Goal: Task Accomplishment & Management: Manage account settings

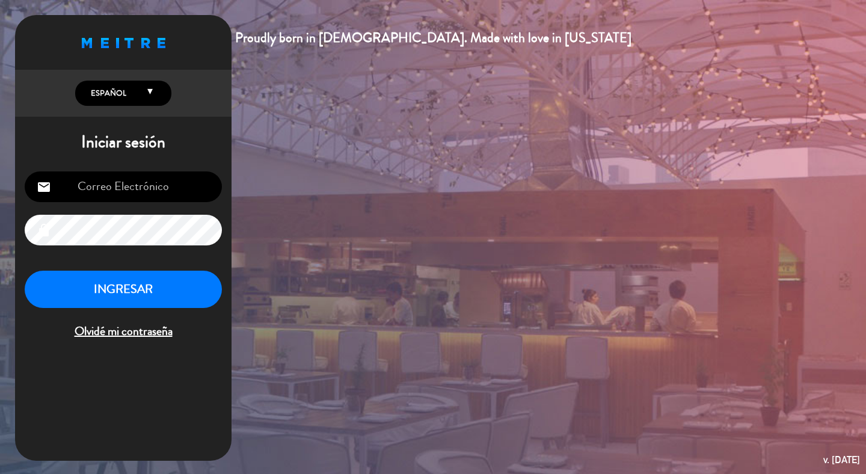
type input "[EMAIL_ADDRESS][DOMAIN_NAME]"
click at [120, 287] on button "INGRESAR" at bounding box center [123, 290] width 197 height 38
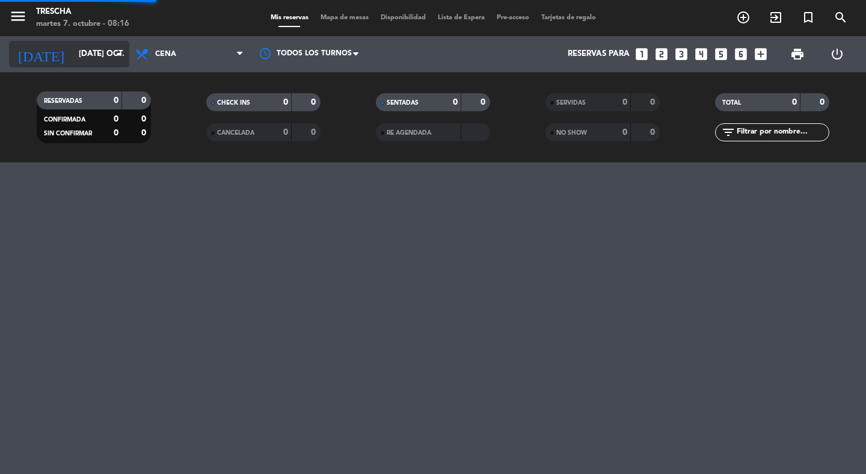
click at [99, 54] on input "[DATE] oct." at bounding box center [126, 54] width 106 height 22
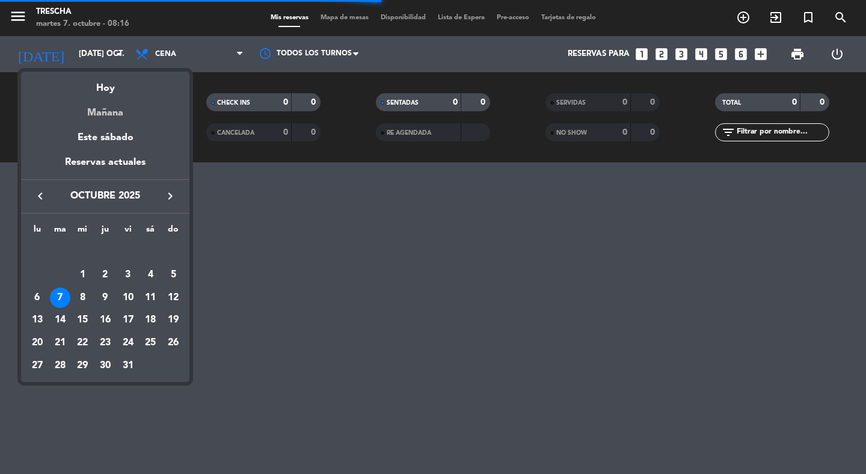
click at [103, 111] on div "Mañana" at bounding box center [105, 108] width 168 height 25
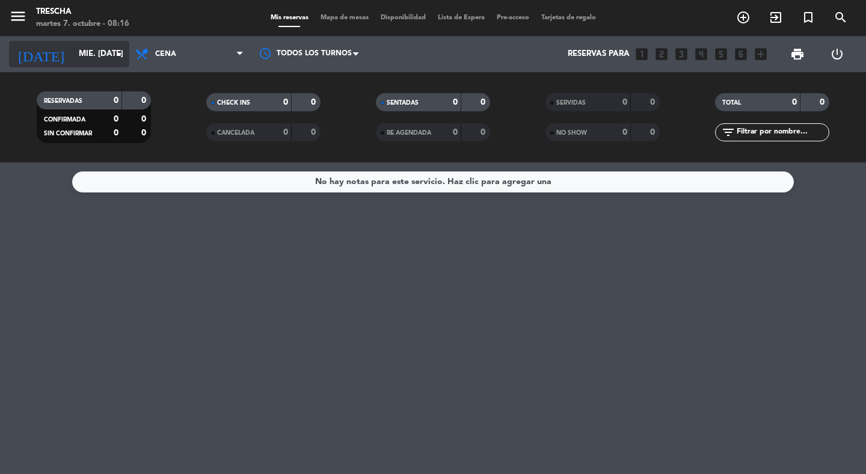
click at [92, 58] on input "mié. [DATE]" at bounding box center [126, 54] width 106 height 22
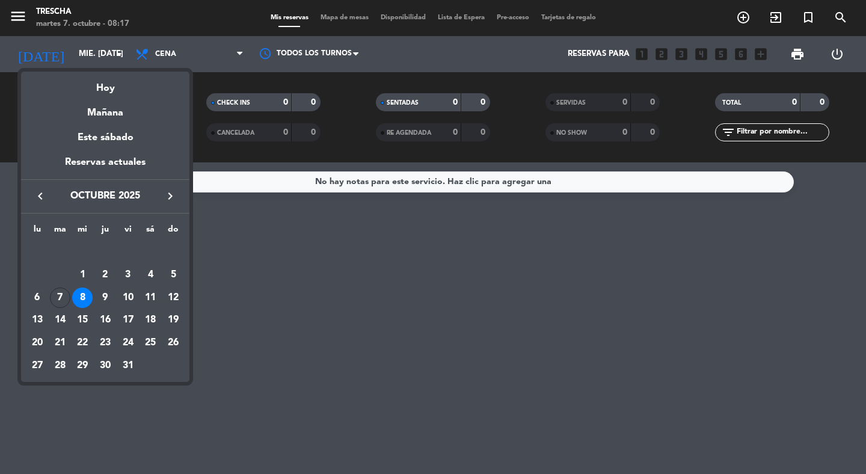
click at [85, 298] on div "8" at bounding box center [82, 298] width 20 height 20
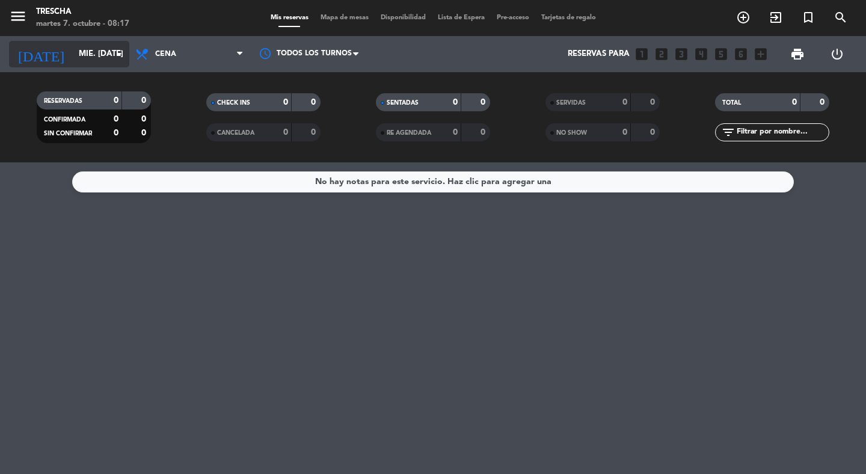
click at [99, 59] on input "mié. [DATE]" at bounding box center [126, 54] width 106 height 22
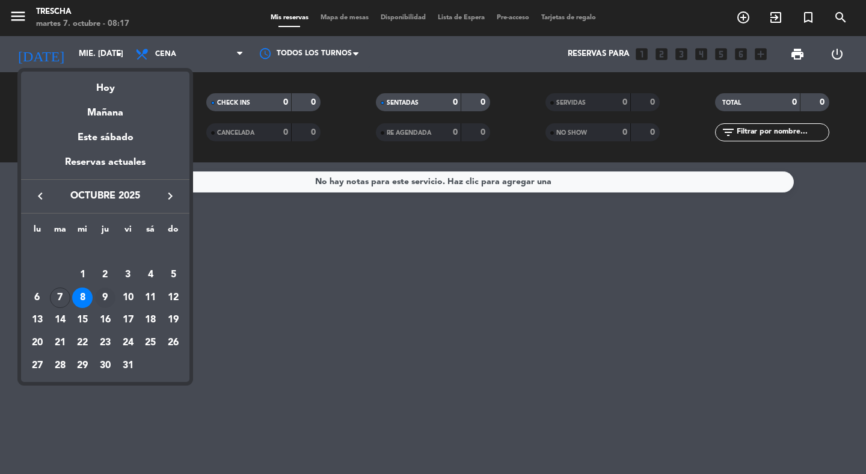
click at [110, 297] on div "9" at bounding box center [105, 298] width 20 height 20
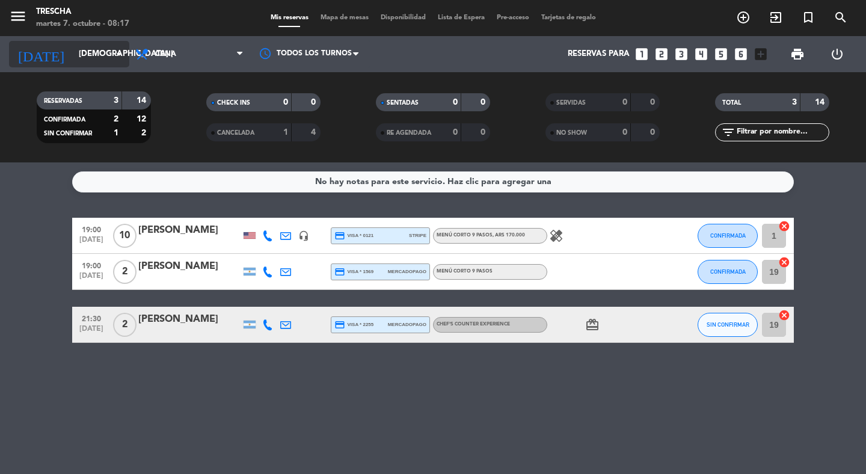
click at [97, 64] on input "[DEMOGRAPHIC_DATA] [DATE]" at bounding box center [126, 54] width 106 height 22
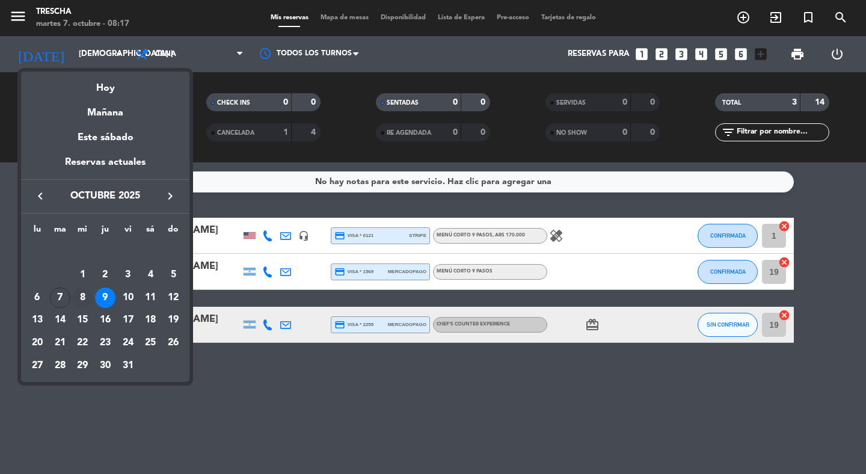
click at [82, 299] on div "8" at bounding box center [82, 298] width 20 height 20
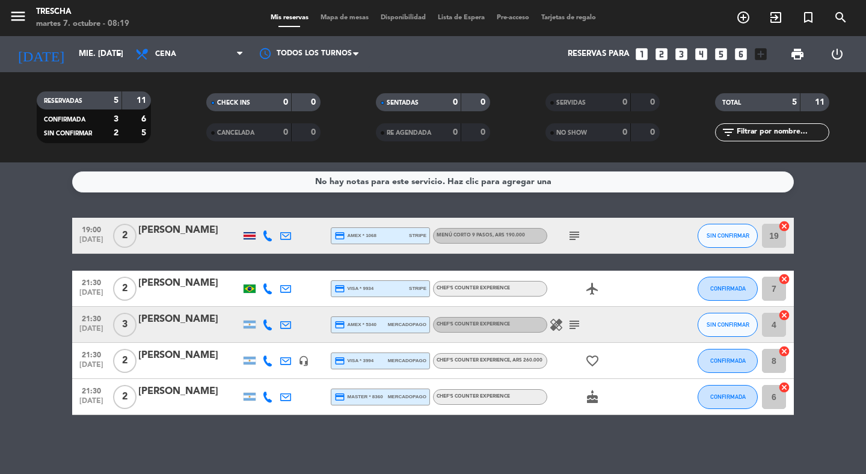
click at [556, 324] on icon "healing" at bounding box center [556, 325] width 14 height 14
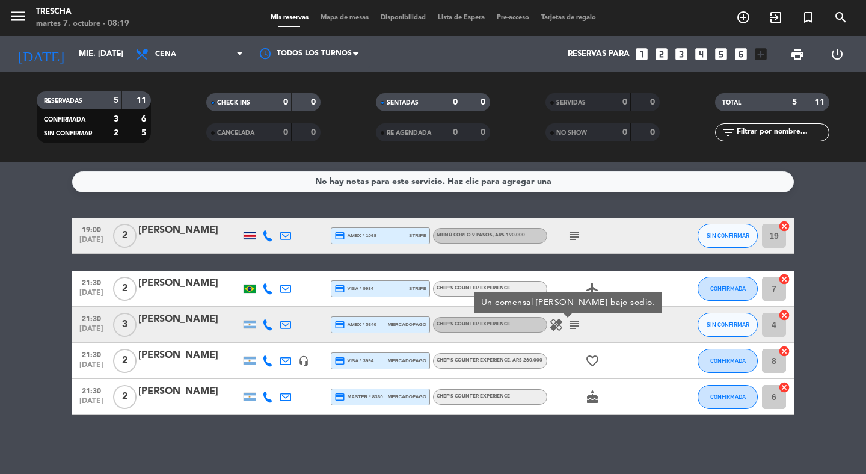
click at [577, 237] on icon "subject" at bounding box center [574, 236] width 14 height 14
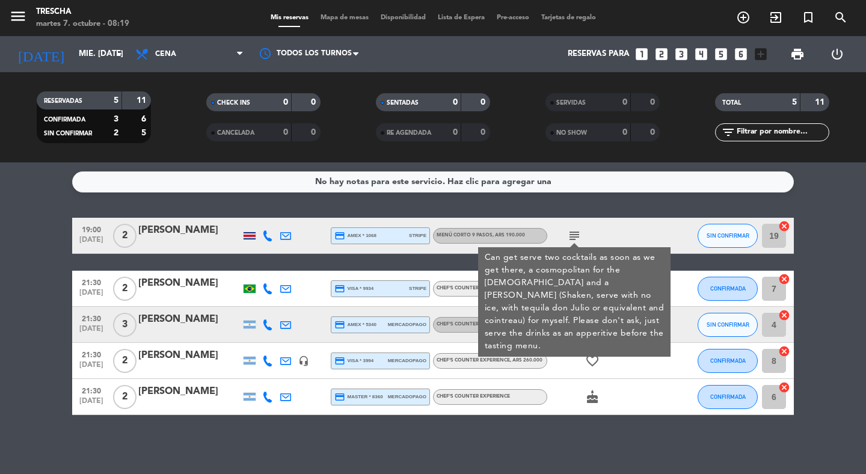
click at [620, 236] on div "subject Can get serve two cocktails as soon as we get there, a cosmopolitan for…" at bounding box center [602, 235] width 108 height 35
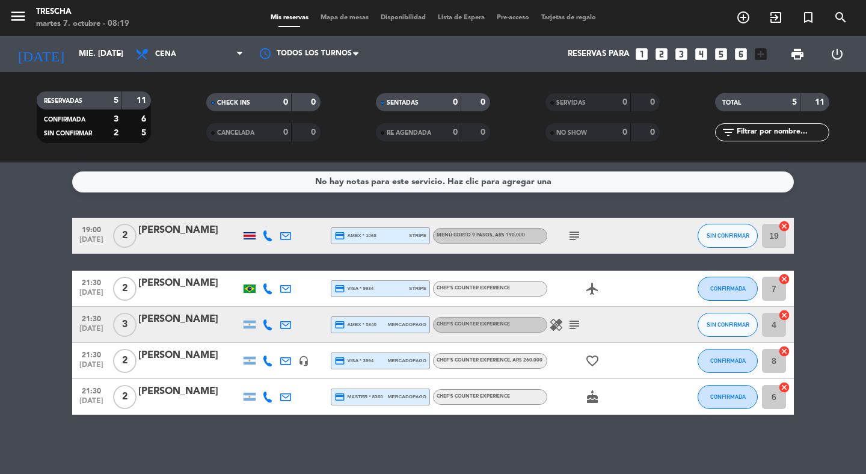
click at [574, 330] on icon "subject" at bounding box center [574, 325] width 14 height 14
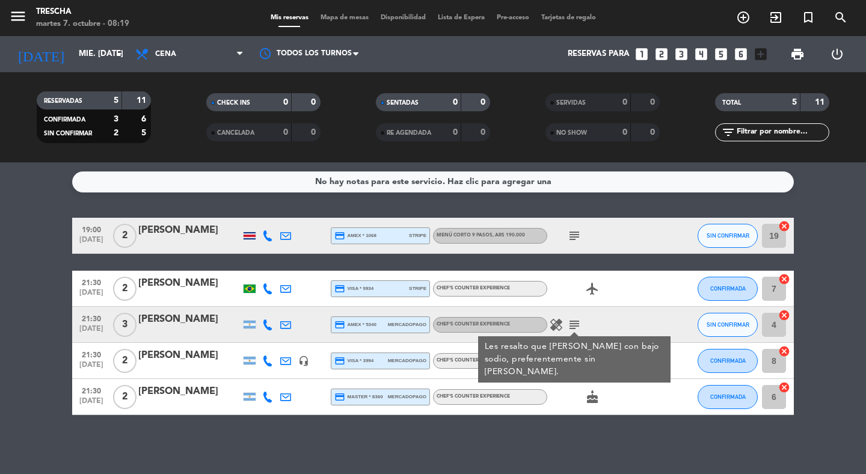
click at [619, 318] on div "healing subject Les resalto que [PERSON_NAME] con bajo sodio, preferentemente s…" at bounding box center [602, 324] width 108 height 35
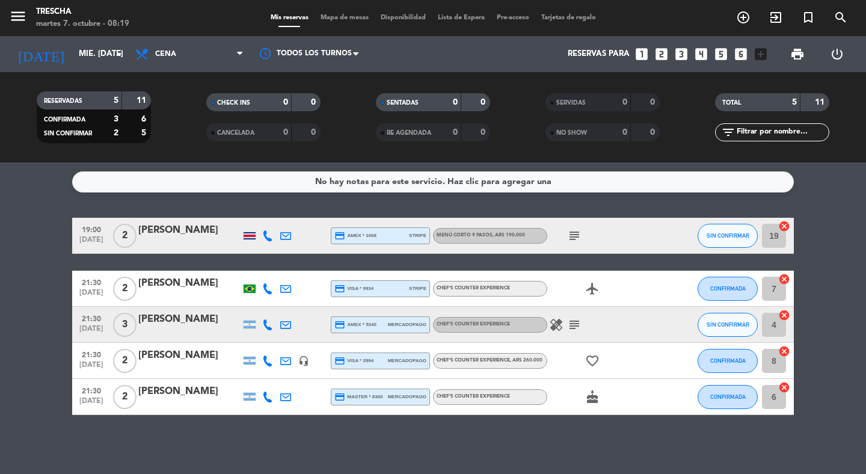
click at [574, 329] on icon "subject" at bounding box center [574, 325] width 14 height 14
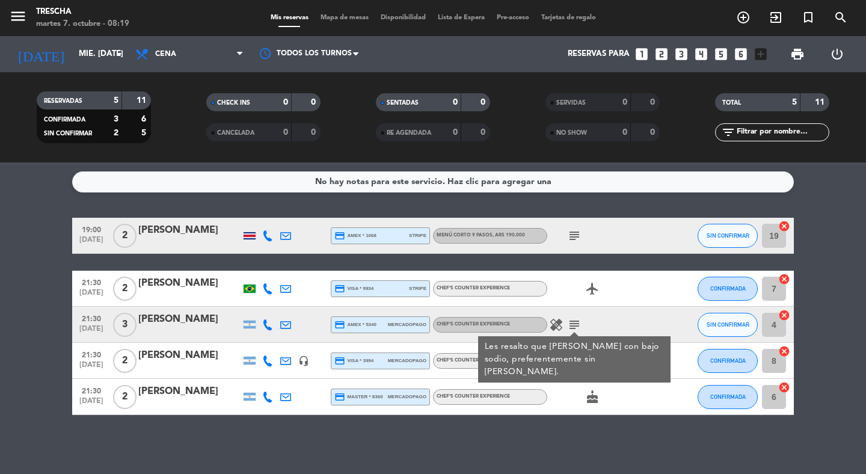
click at [605, 327] on div "healing subject Les resalto que [PERSON_NAME] con bajo sodio, preferentemente s…" at bounding box center [602, 324] width 108 height 35
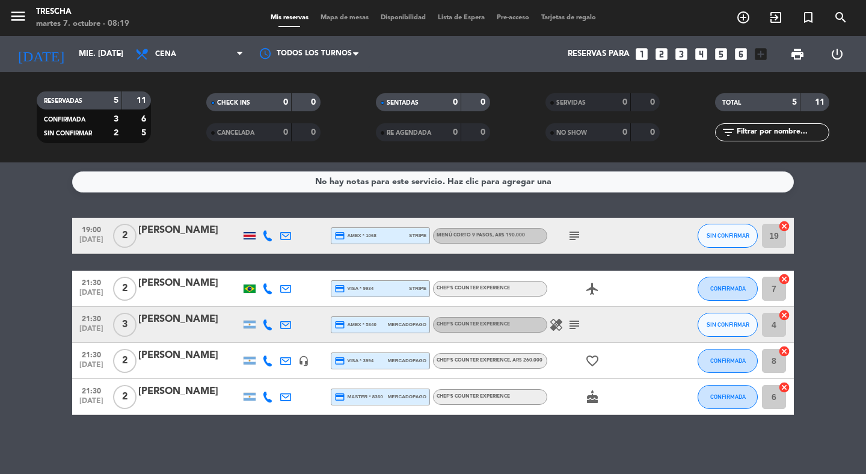
click at [594, 400] on icon "cake" at bounding box center [592, 397] width 14 height 14
click at [598, 358] on icon "favorite_border" at bounding box center [592, 361] width 14 height 14
click at [640, 327] on div "healing subject" at bounding box center [602, 324] width 108 height 35
click at [98, 58] on input "mié. [DATE]" at bounding box center [126, 54] width 106 height 22
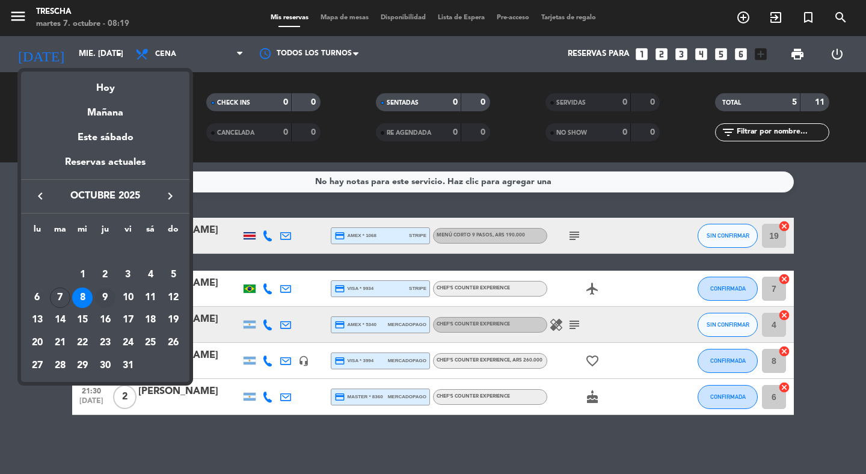
click at [105, 293] on div "9" at bounding box center [105, 298] width 20 height 20
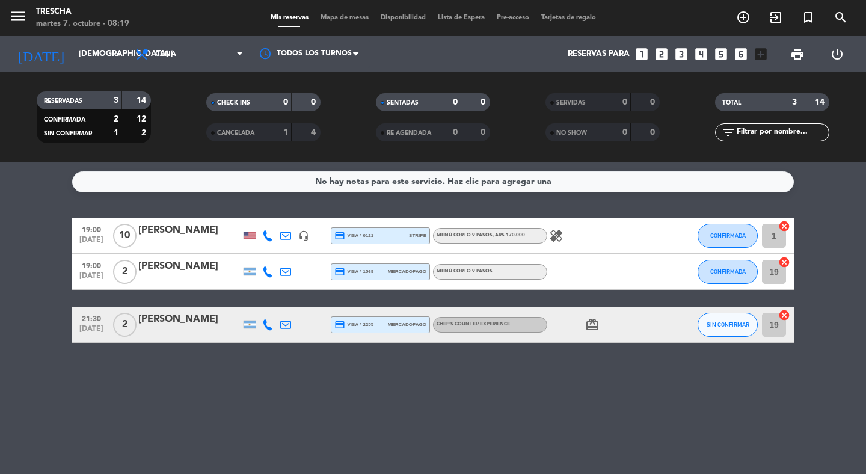
click at [560, 230] on icon "healing" at bounding box center [556, 236] width 14 height 14
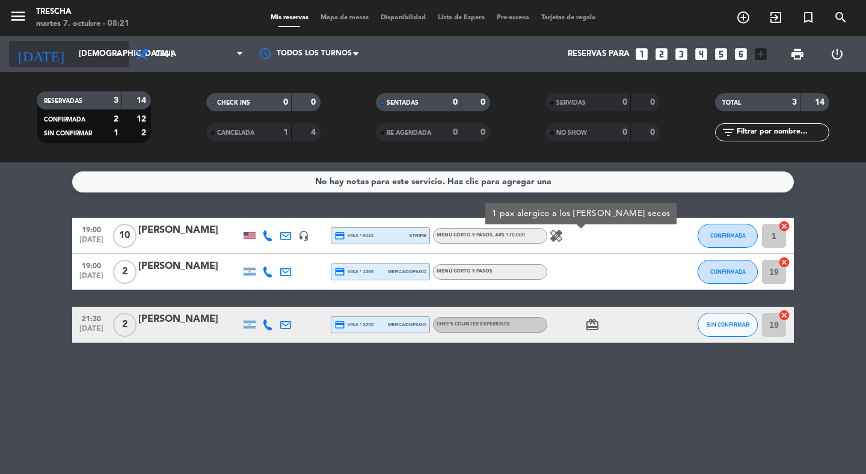
click at [104, 63] on input "[DEMOGRAPHIC_DATA] [DATE]" at bounding box center [126, 54] width 106 height 22
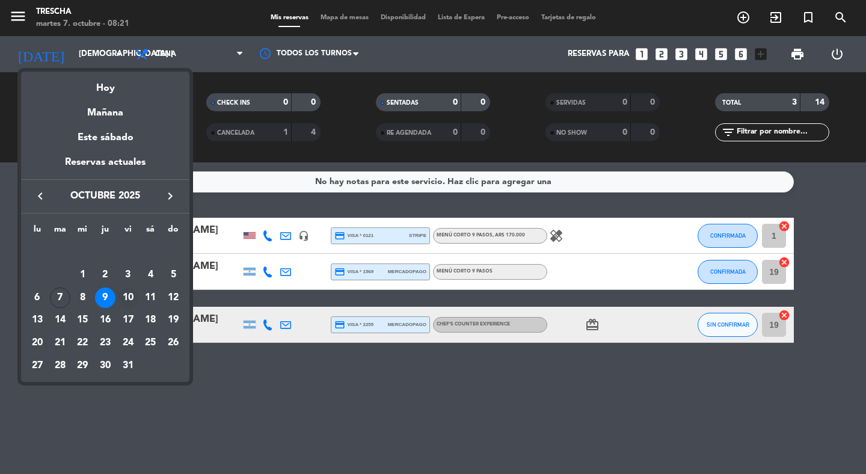
click at [127, 300] on div "10" at bounding box center [128, 298] width 20 height 20
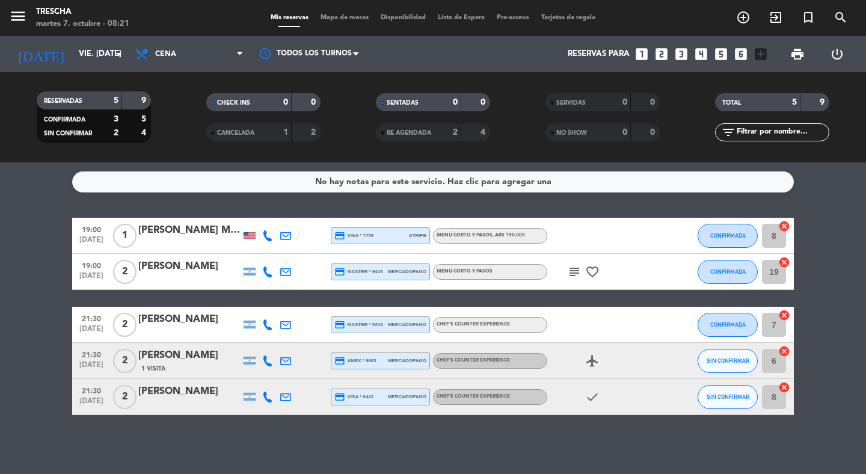
click at [581, 270] on icon "subject" at bounding box center [574, 272] width 14 height 14
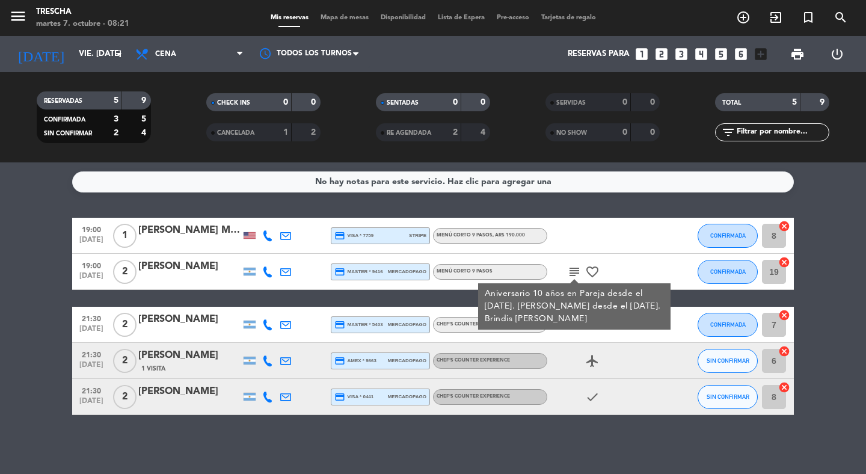
click at [581, 270] on icon "subject" at bounding box center [574, 272] width 14 height 14
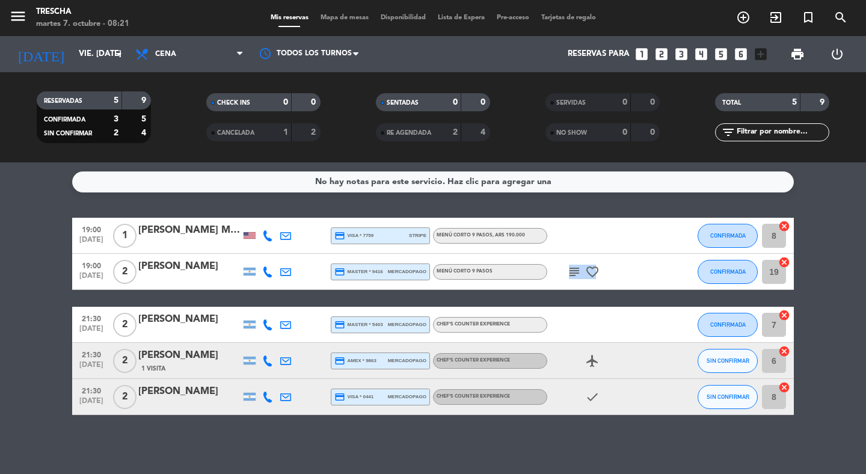
click at [581, 270] on icon "subject" at bounding box center [574, 272] width 14 height 14
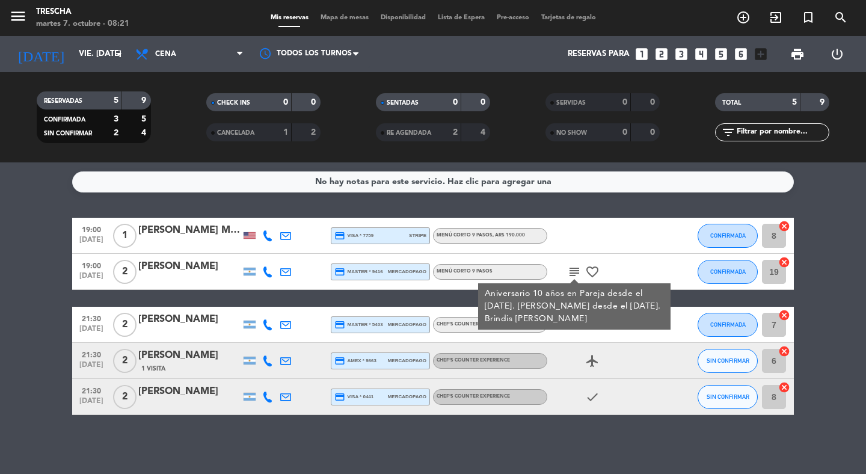
click at [585, 244] on div at bounding box center [602, 235] width 108 height 35
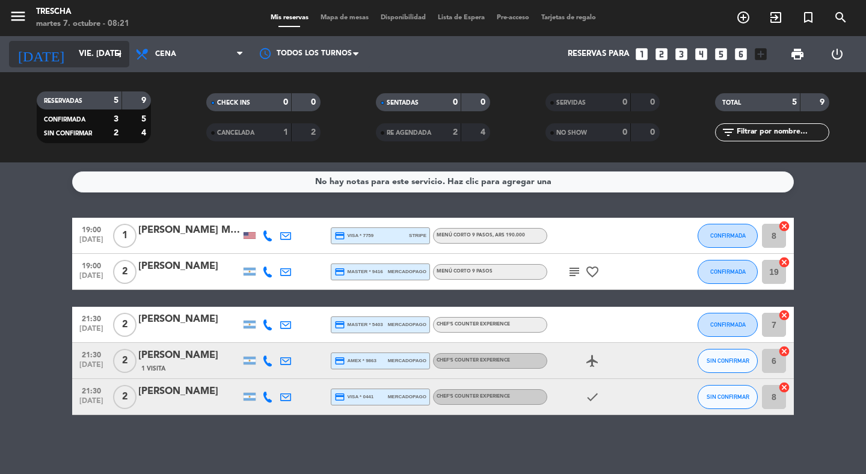
click at [98, 66] on div "[DATE] vie. [DATE] arrow_drop_down" at bounding box center [69, 54] width 120 height 26
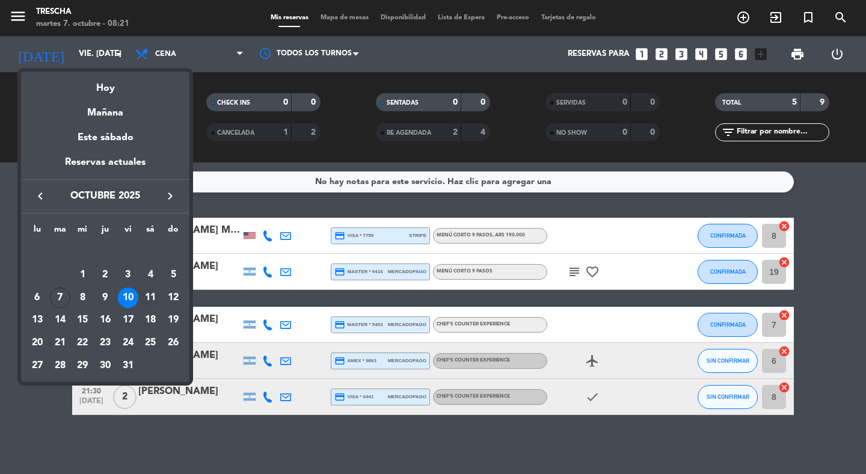
click at [151, 303] on div "11" at bounding box center [150, 298] width 20 height 20
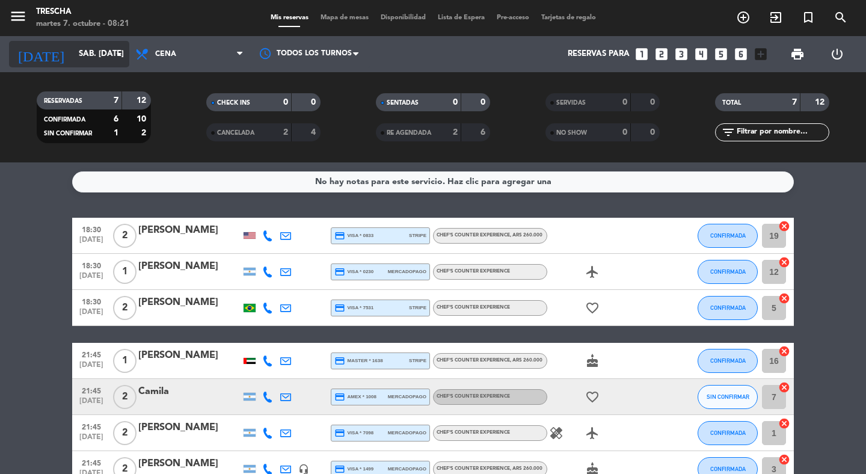
click at [99, 62] on input "sáb. [DATE]" at bounding box center [126, 54] width 106 height 22
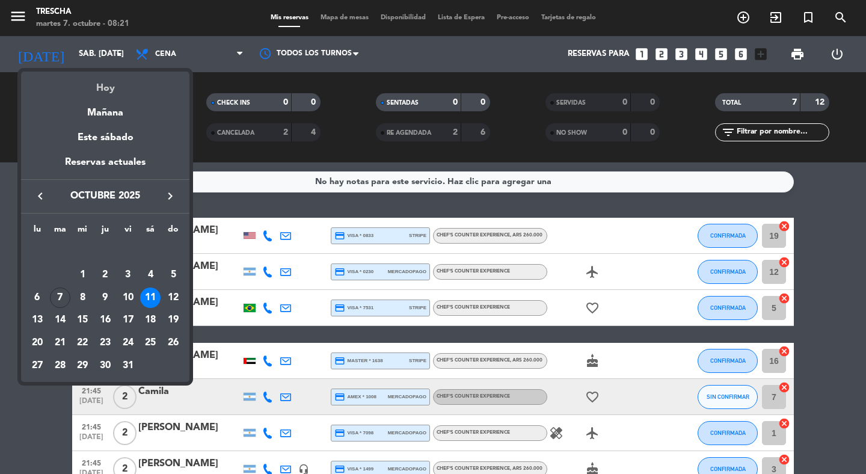
click at [113, 89] on div "Hoy" at bounding box center [105, 84] width 168 height 25
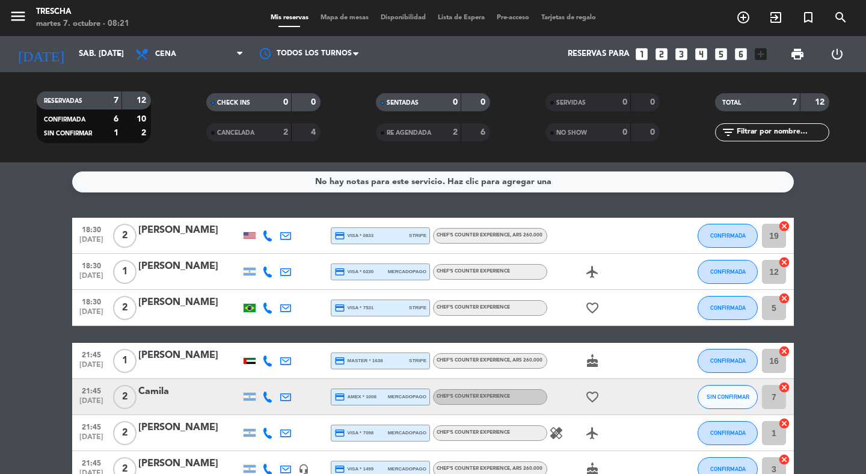
type input "[DATE] oct."
